Goal: Go to known website: Go to known website

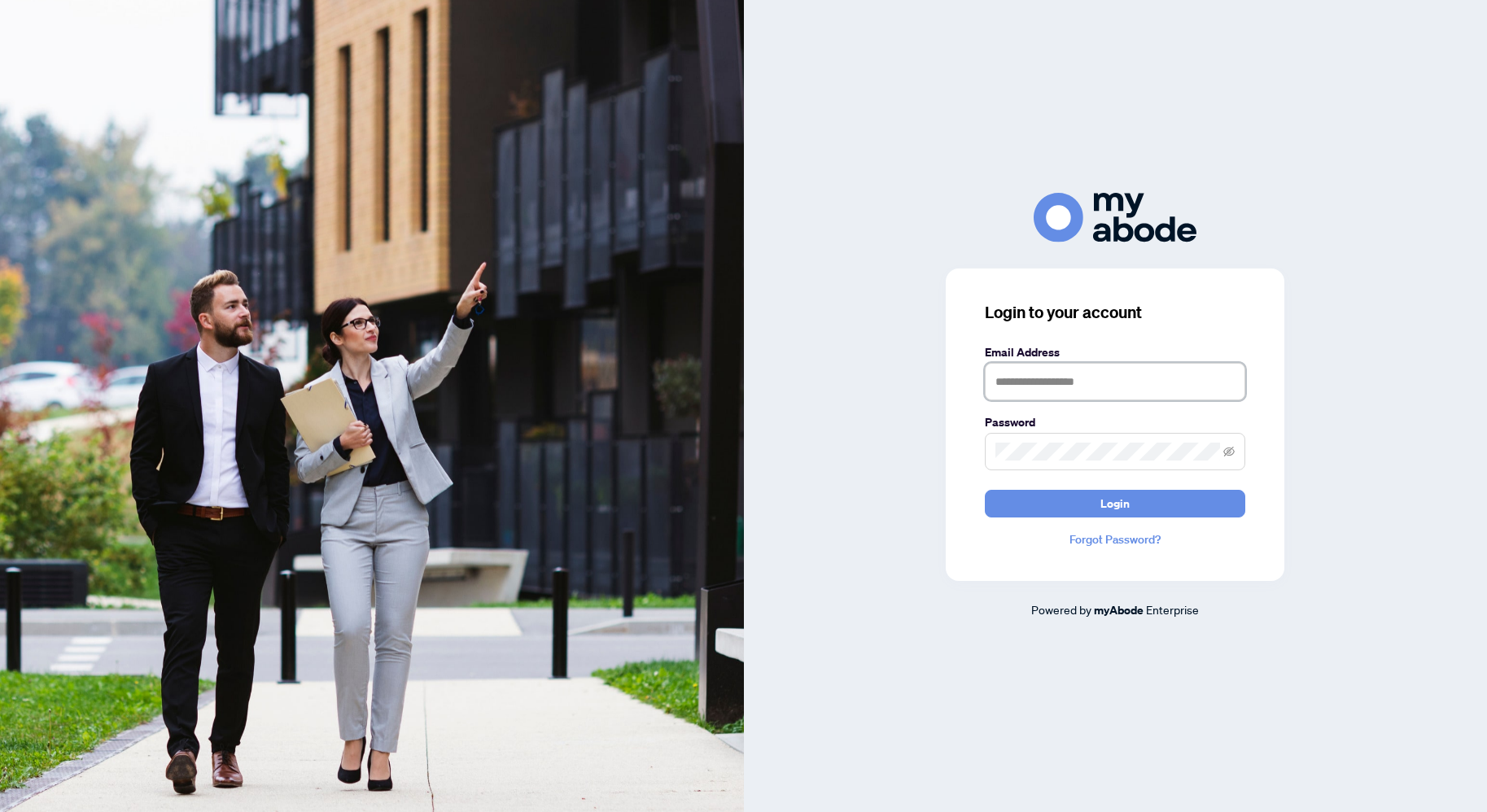
type input "**********"
click at [1158, 395] on input "**********" at bounding box center [1115, 381] width 261 height 37
click at [1215, 341] on div "**********" at bounding box center [1115, 425] width 339 height 312
click at [1178, 503] on button "Login" at bounding box center [1115, 503] width 261 height 27
